Goal: Task Accomplishment & Management: Manage account settings

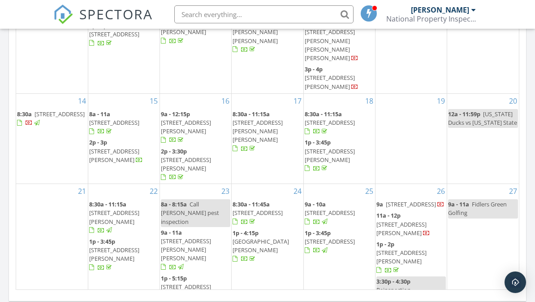
scroll to position [120, 0]
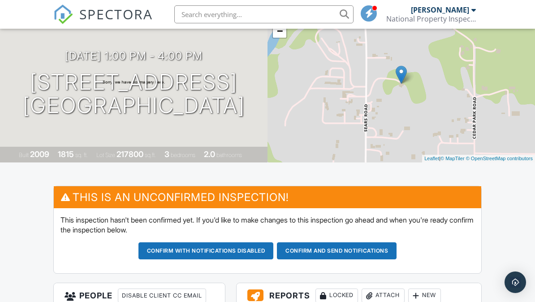
scroll to position [213, 0]
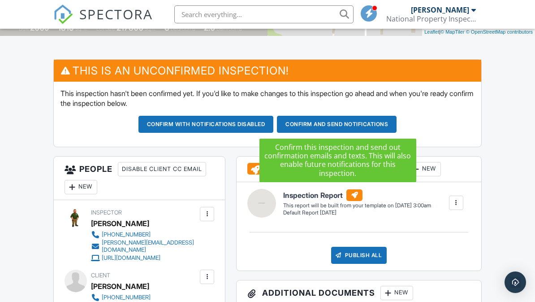
click at [325, 123] on button "Confirm and send notifications" at bounding box center [337, 124] width 120 height 17
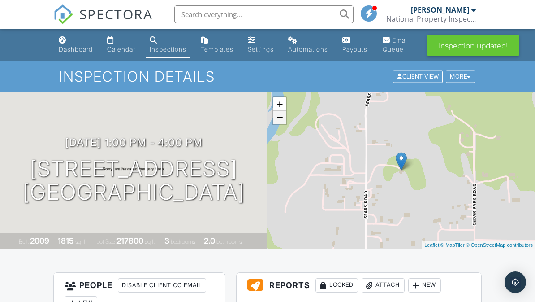
click at [281, 117] on link "−" at bounding box center [279, 117] width 13 height 13
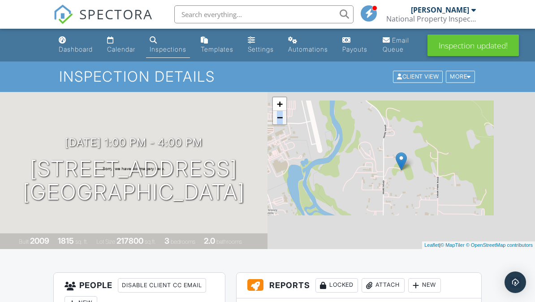
click at [281, 117] on link "−" at bounding box center [279, 117] width 13 height 13
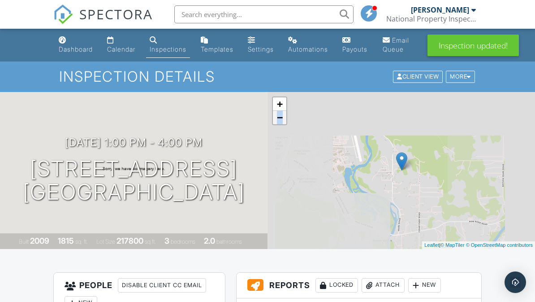
click at [281, 117] on link "−" at bounding box center [279, 117] width 13 height 13
